Goal: Task Accomplishment & Management: Use online tool/utility

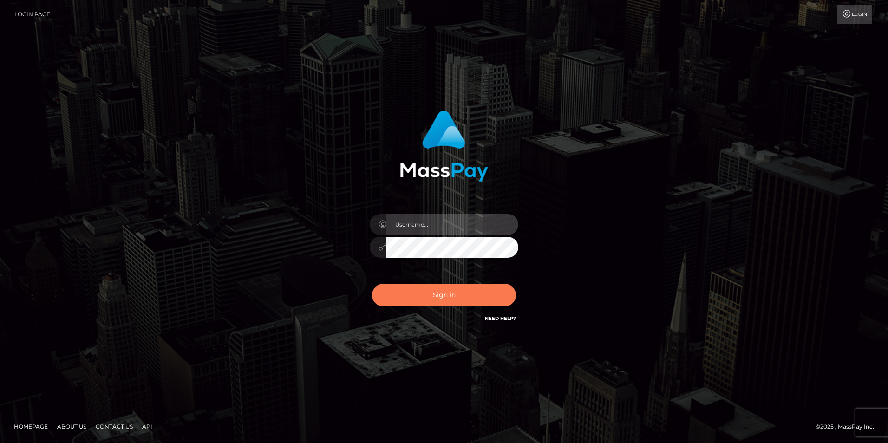
type input "india.of"
click at [460, 297] on button "Sign in" at bounding box center [444, 295] width 144 height 23
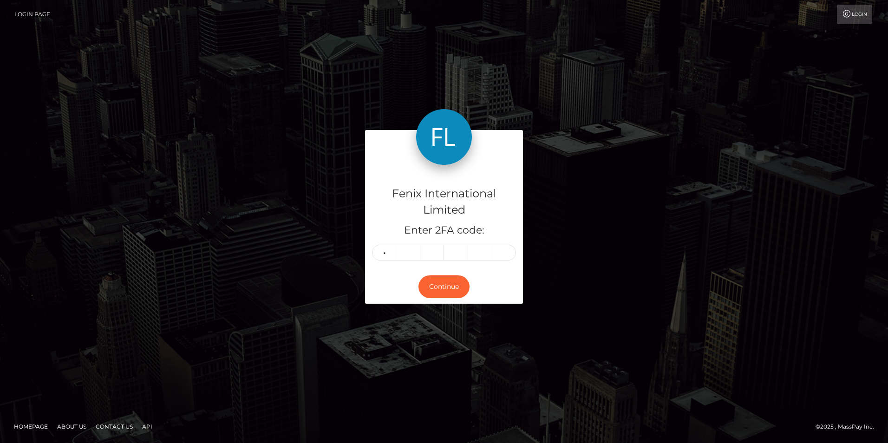
type input "3"
type input "7"
type input "8"
type input "7"
type input "3"
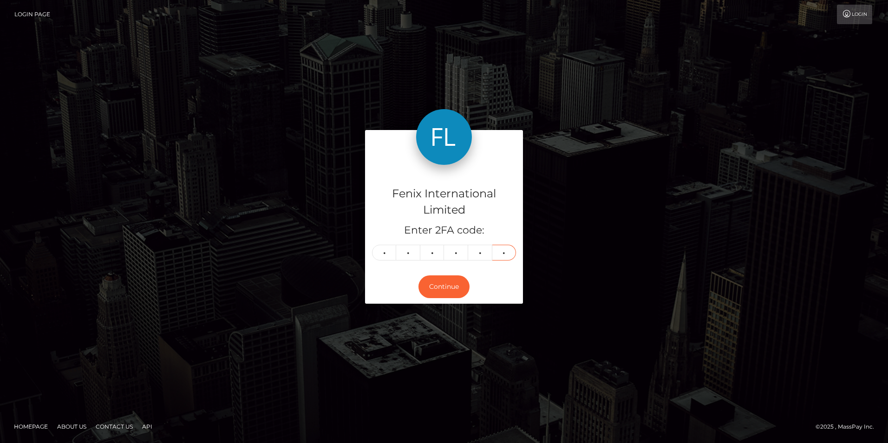
type input "6"
click at [496, 277] on div "Continue" at bounding box center [444, 287] width 158 height 34
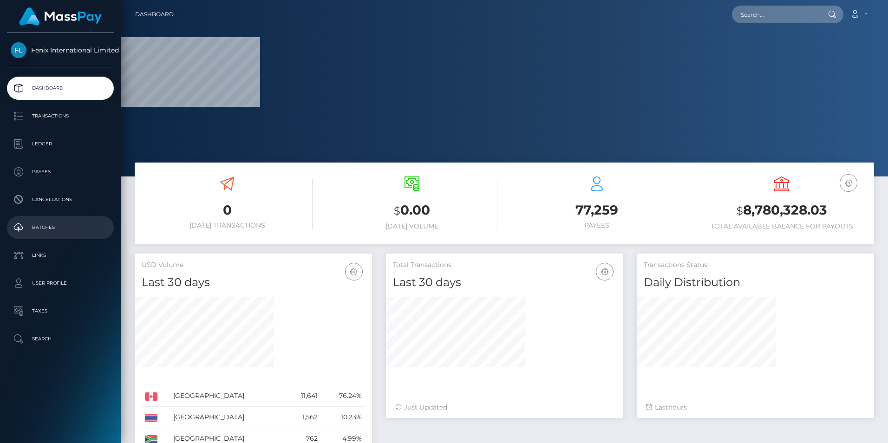
click at [54, 226] on p "Batches" at bounding box center [60, 228] width 99 height 14
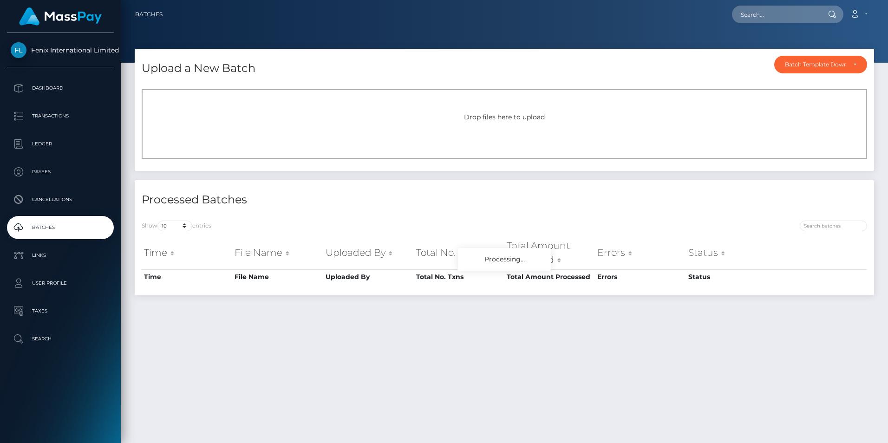
click at [287, 115] on div "Drop files here to upload" at bounding box center [504, 117] width 705 height 10
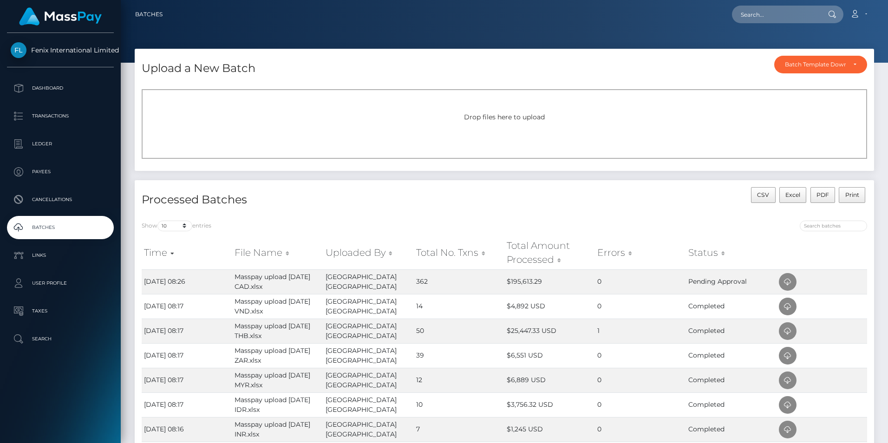
click at [551, 110] on div "Drop files here to upload" at bounding box center [504, 124] width 725 height 70
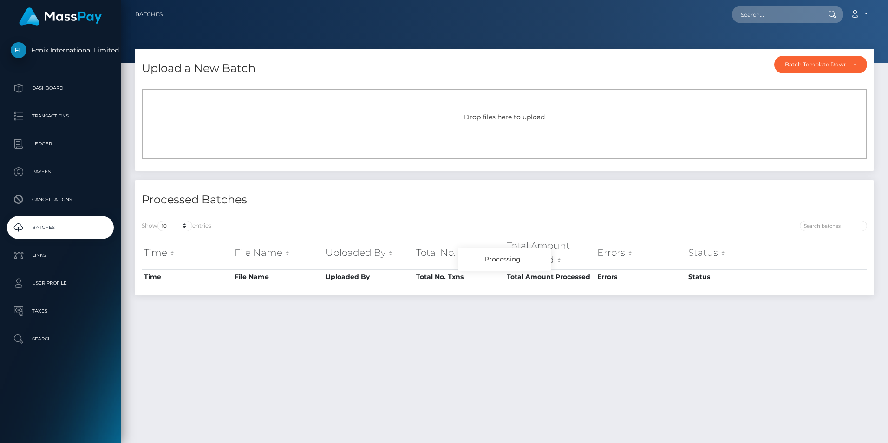
click at [336, 121] on div "Drop files here to upload" at bounding box center [504, 117] width 705 height 10
click at [480, 121] on div "Drop files here to upload" at bounding box center [504, 117] width 705 height 10
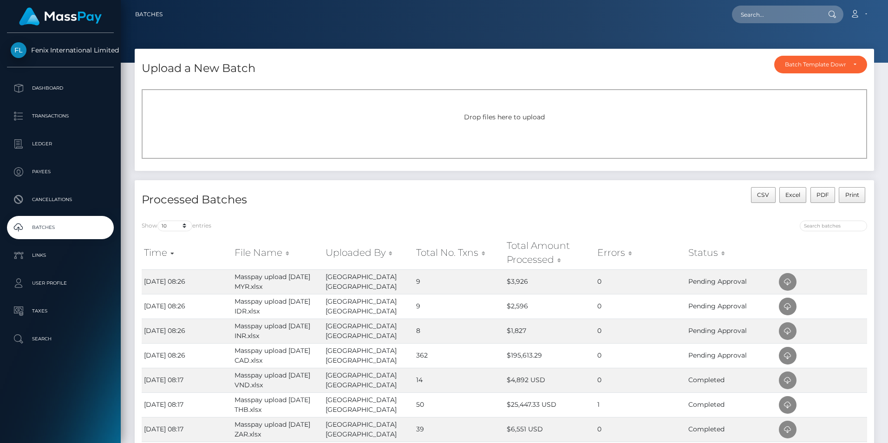
click at [542, 131] on div "Drop files here to upload" at bounding box center [504, 124] width 725 height 70
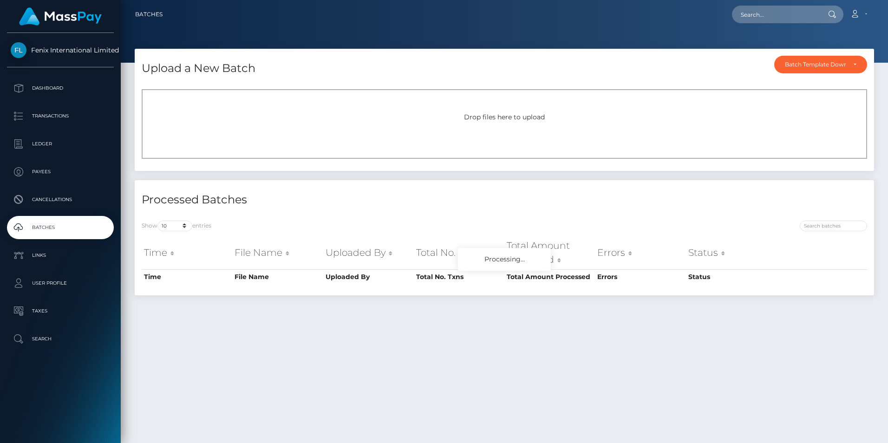
click at [456, 125] on div "Drop files here to upload" at bounding box center [504, 124] width 725 height 70
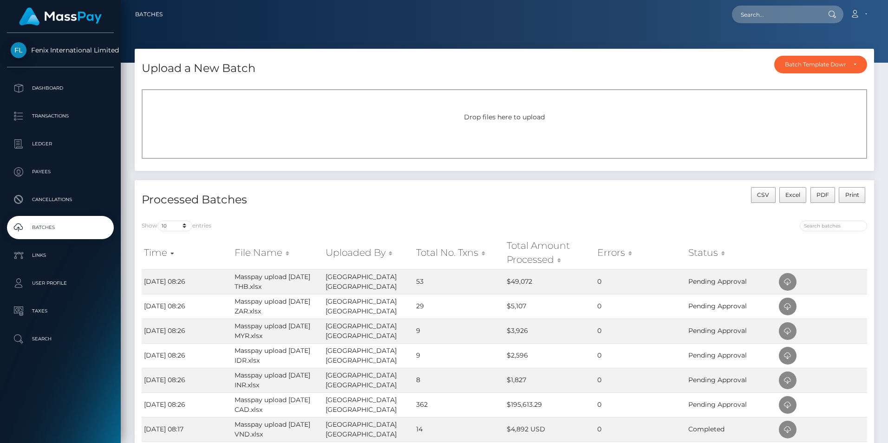
click at [451, 110] on div "Drop files here to upload" at bounding box center [504, 124] width 725 height 70
